Goal: Transaction & Acquisition: Book appointment/travel/reservation

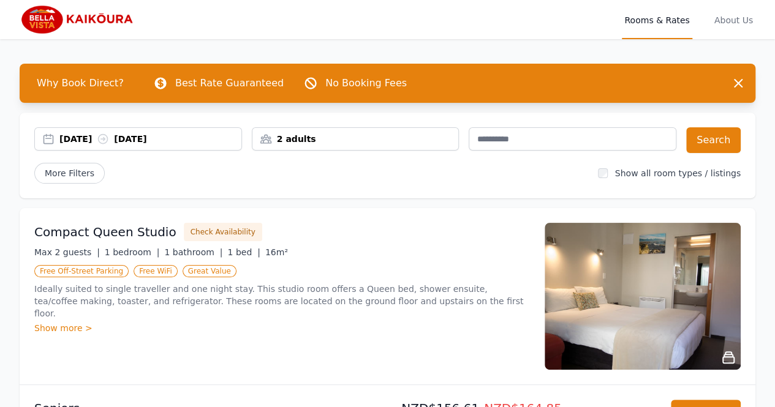
click at [358, 137] on div "2 adults" at bounding box center [355, 139] width 206 height 12
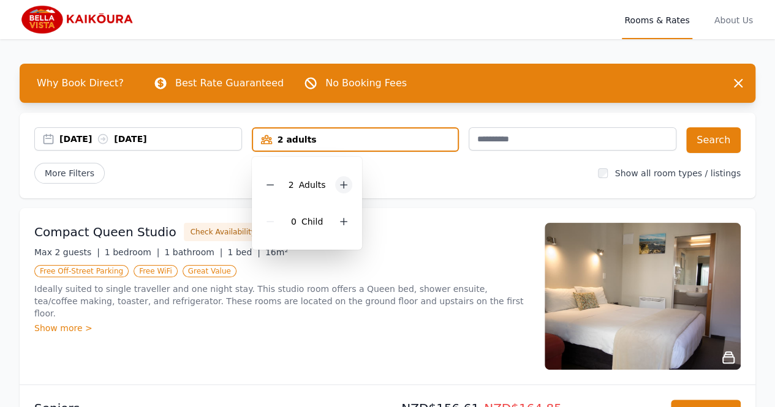
click at [347, 185] on icon at bounding box center [344, 185] width 10 height 10
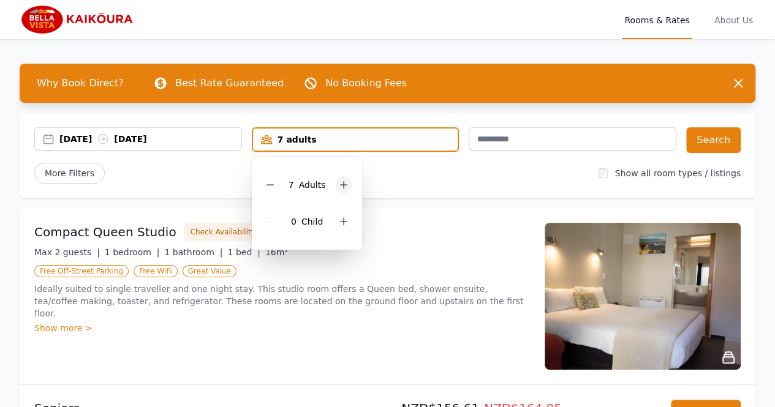
click at [347, 185] on div at bounding box center [343, 184] width 17 height 17
click at [347, 185] on icon at bounding box center [344, 185] width 10 height 10
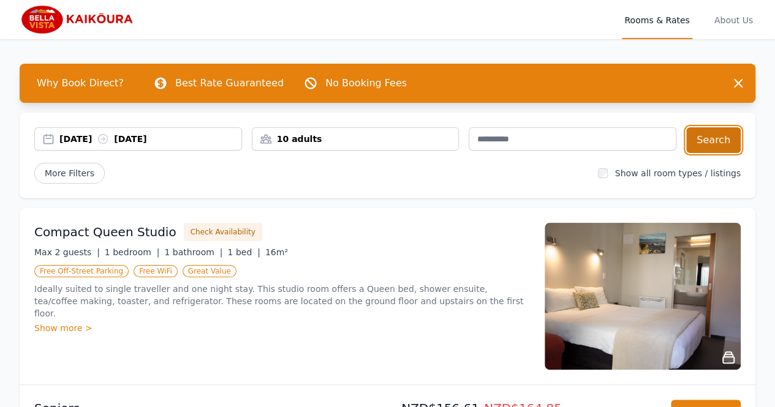
click at [708, 145] on button "Search" at bounding box center [713, 140] width 55 height 26
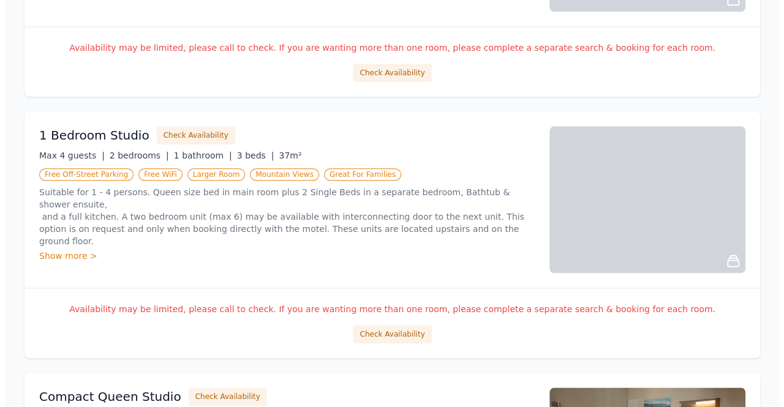
scroll to position [661, 0]
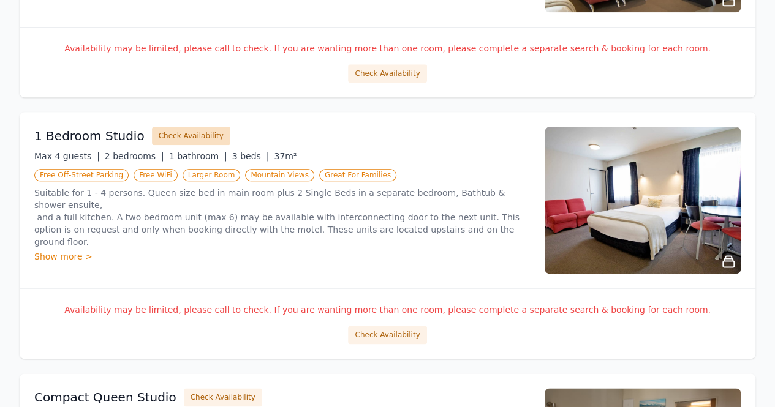
click at [181, 133] on button "Check Availability" at bounding box center [191, 136] width 78 height 18
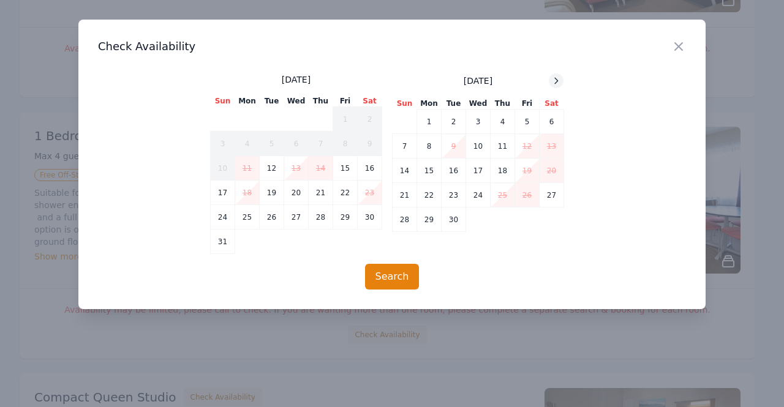
click at [557, 81] on icon at bounding box center [556, 81] width 3 height 6
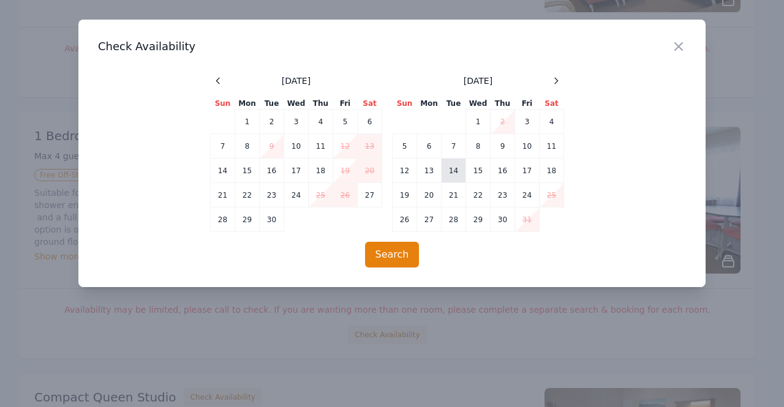
click at [456, 171] on td "14" at bounding box center [454, 171] width 25 height 25
click at [474, 171] on td "15" at bounding box center [478, 171] width 25 height 25
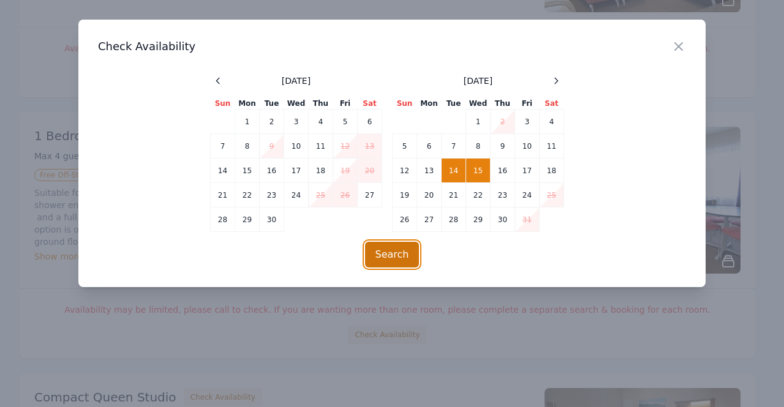
click at [405, 253] on button "Search" at bounding box center [392, 255] width 55 height 26
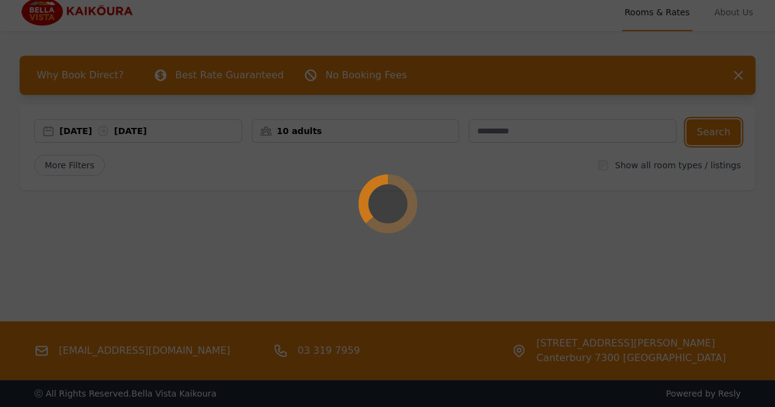
scroll to position [0, 0]
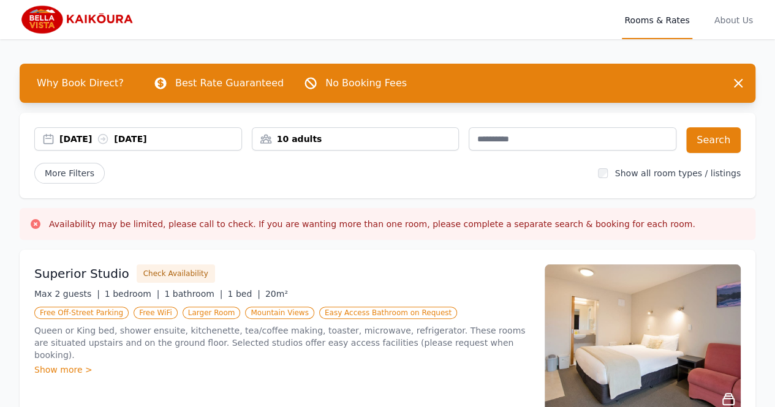
click at [591, 331] on img at bounding box center [643, 338] width 196 height 147
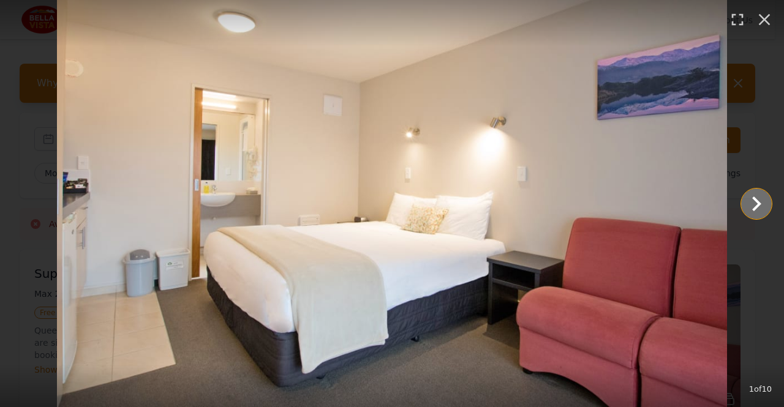
click at [753, 203] on icon "Show slide 2 of 10" at bounding box center [756, 203] width 29 height 29
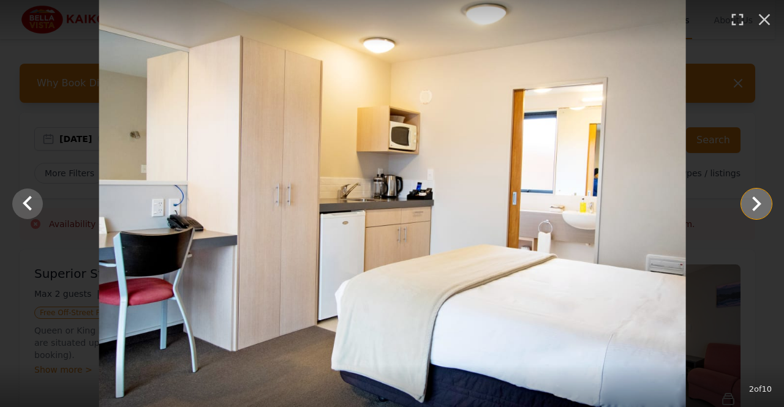
click at [753, 203] on icon "Show slide 3 of 10" at bounding box center [756, 203] width 29 height 29
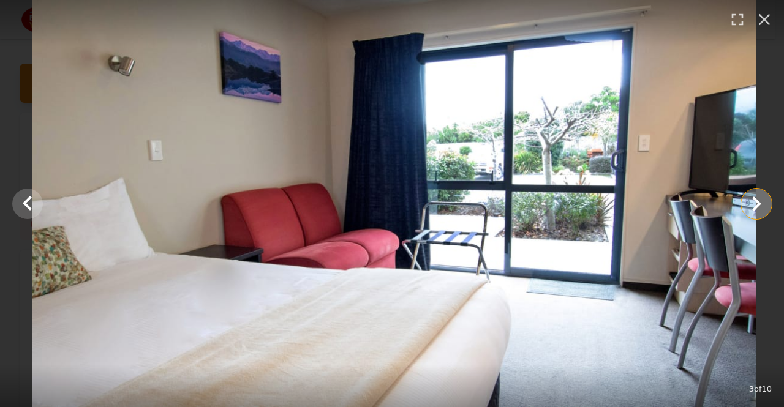
click at [753, 203] on icon "Show slide 4 of 10" at bounding box center [756, 203] width 29 height 29
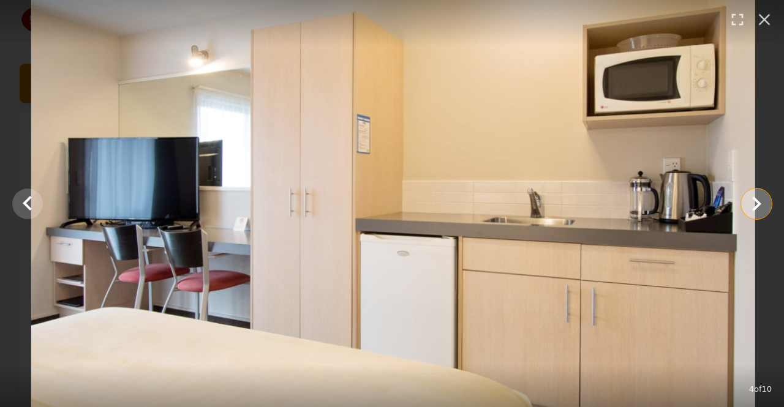
click at [753, 203] on icon "Show slide 5 of 10" at bounding box center [756, 203] width 29 height 29
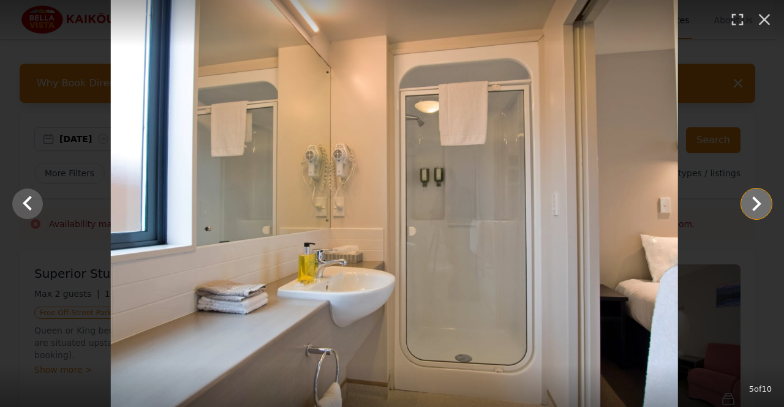
click at [753, 203] on icon "Show slide 6 of 10" at bounding box center [756, 203] width 29 height 29
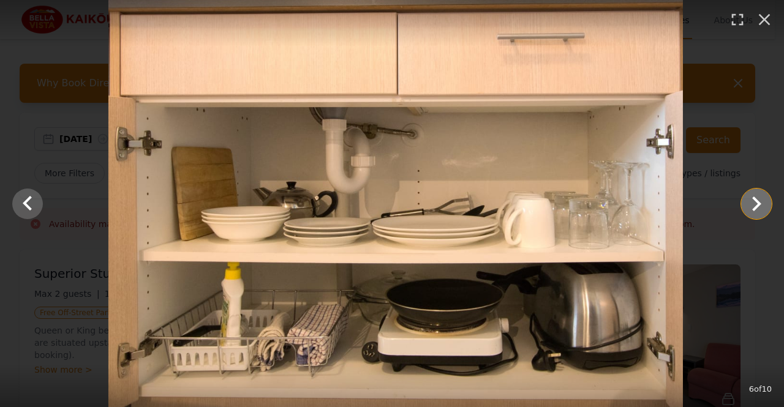
click at [753, 203] on icon "Show slide 7 of 10" at bounding box center [756, 203] width 29 height 29
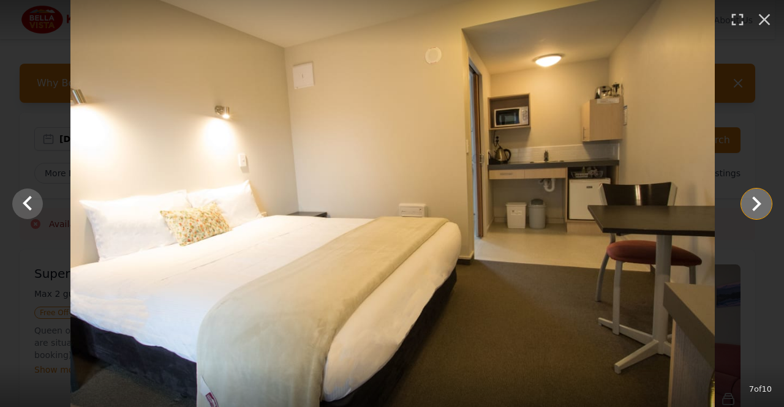
click at [753, 203] on icon "Show slide 8 of 10" at bounding box center [756, 203] width 29 height 29
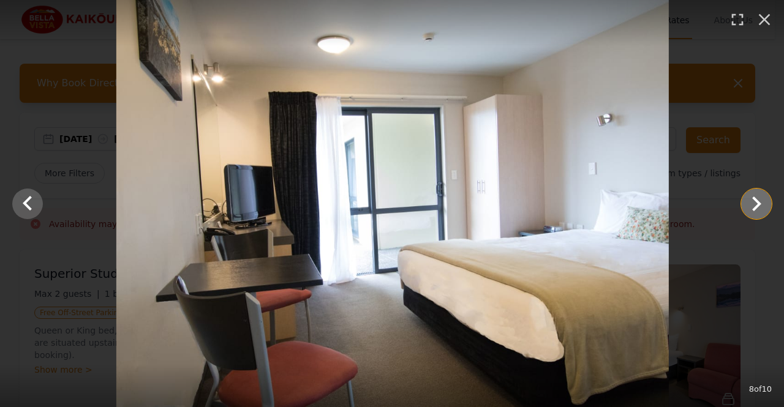
click at [753, 203] on icon "Show slide 9 of 10" at bounding box center [756, 203] width 29 height 29
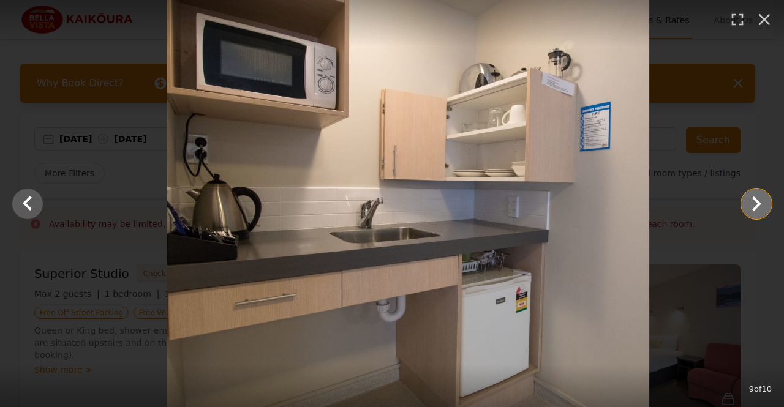
click at [753, 203] on icon "Show slide 10 of 10" at bounding box center [756, 203] width 29 height 29
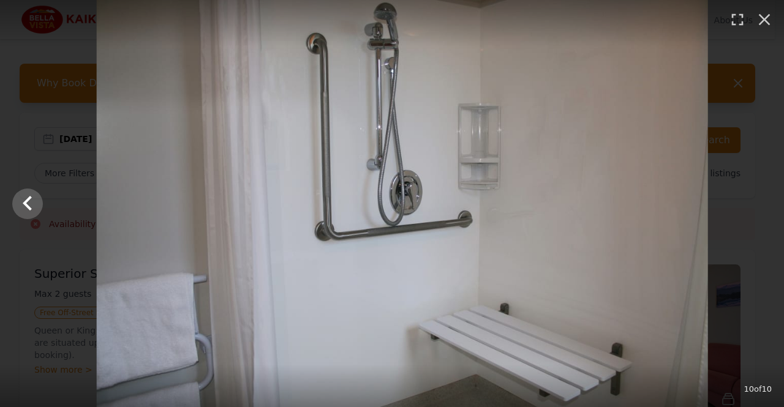
click at [753, 203] on div at bounding box center [402, 203] width 784 height 407
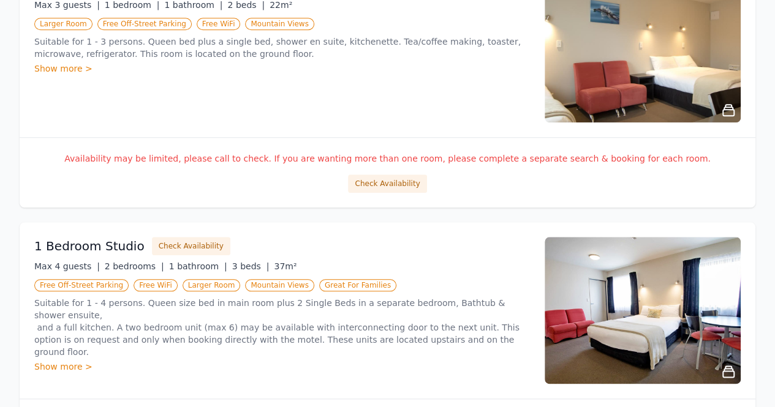
scroll to position [533, 0]
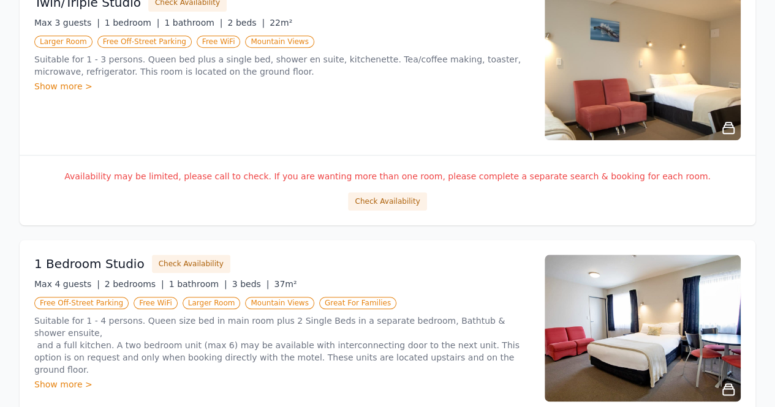
click at [649, 308] on img at bounding box center [643, 328] width 196 height 147
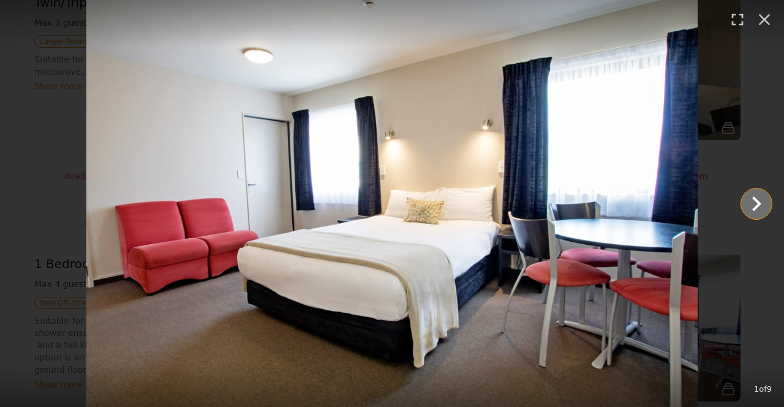
click at [756, 208] on icon "Show slide 2 of 9" at bounding box center [756, 203] width 29 height 29
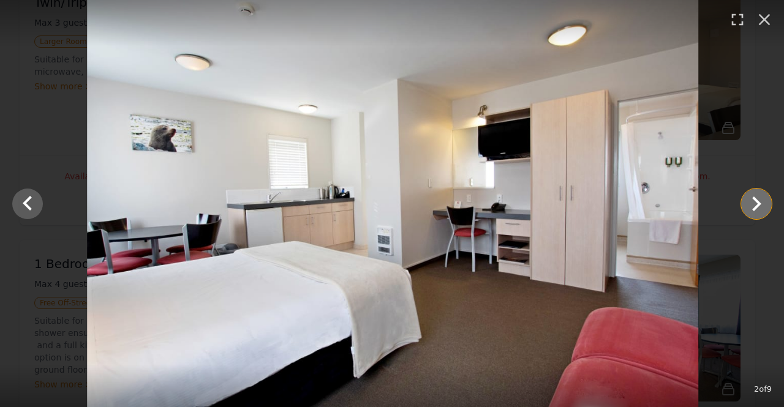
click at [756, 208] on icon "Show slide 3 of 9" at bounding box center [756, 203] width 29 height 29
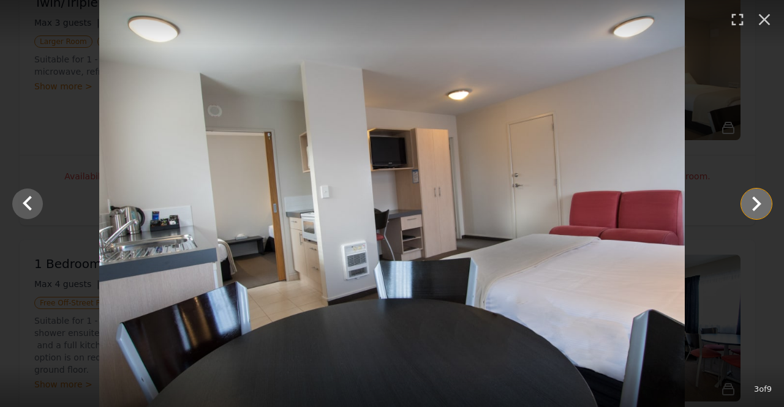
click at [756, 208] on icon "Show slide 4 of 9" at bounding box center [756, 203] width 29 height 29
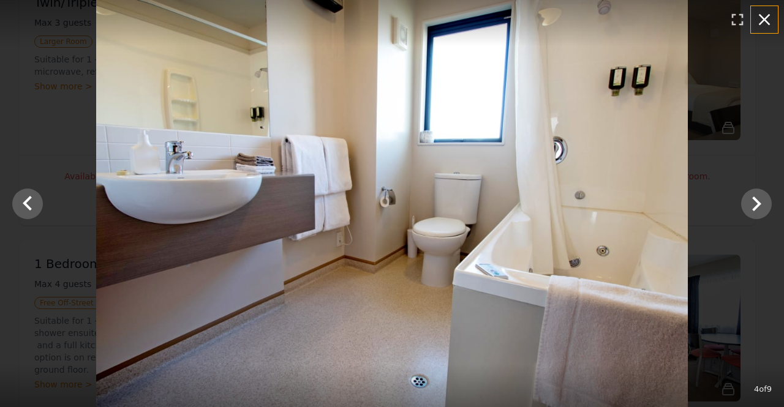
click at [762, 20] on icon "button" at bounding box center [765, 20] width 20 height 20
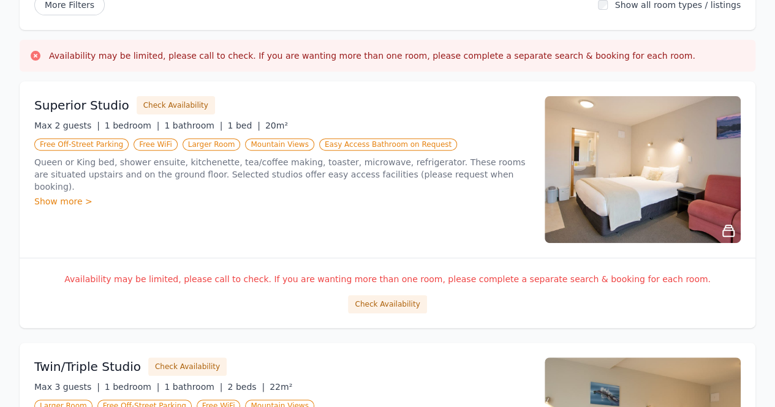
scroll to position [0, 0]
